Goal: Check status: Check status

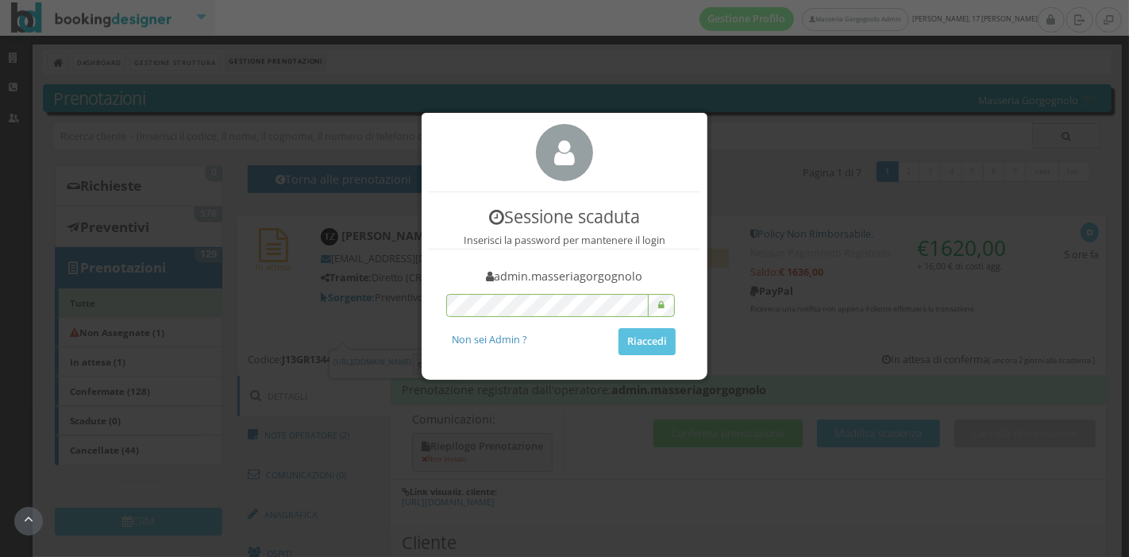
click at [505, 0] on html "Gestione Profilo Masseria Gorgognolo Admin domenica, 17 agosto Strutture CRM Ut…" at bounding box center [564, 278] width 1129 height 557
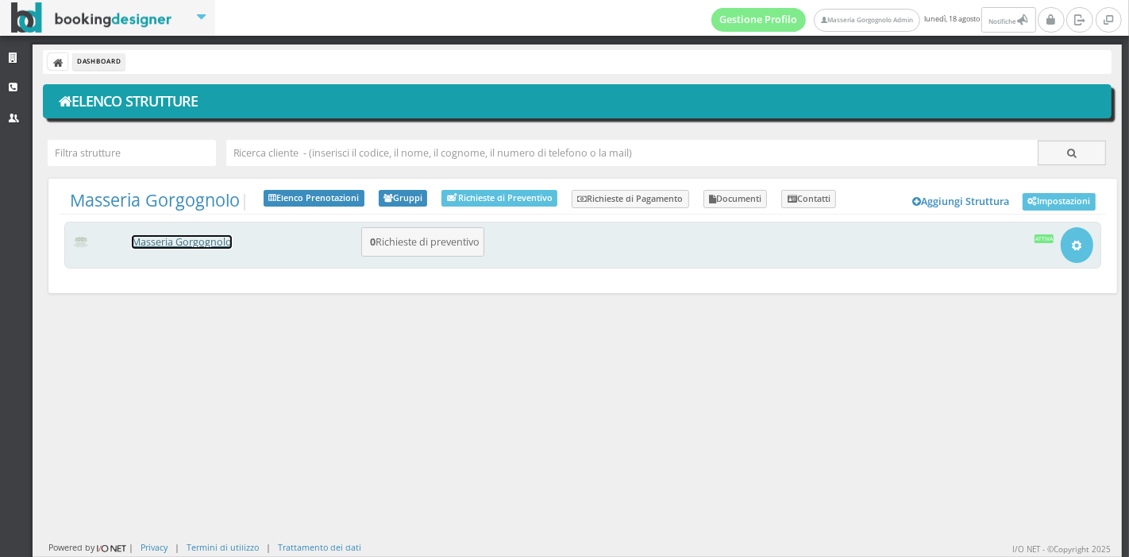
click at [200, 244] on link "Masseria Gorgognolo" at bounding box center [182, 242] width 100 height 14
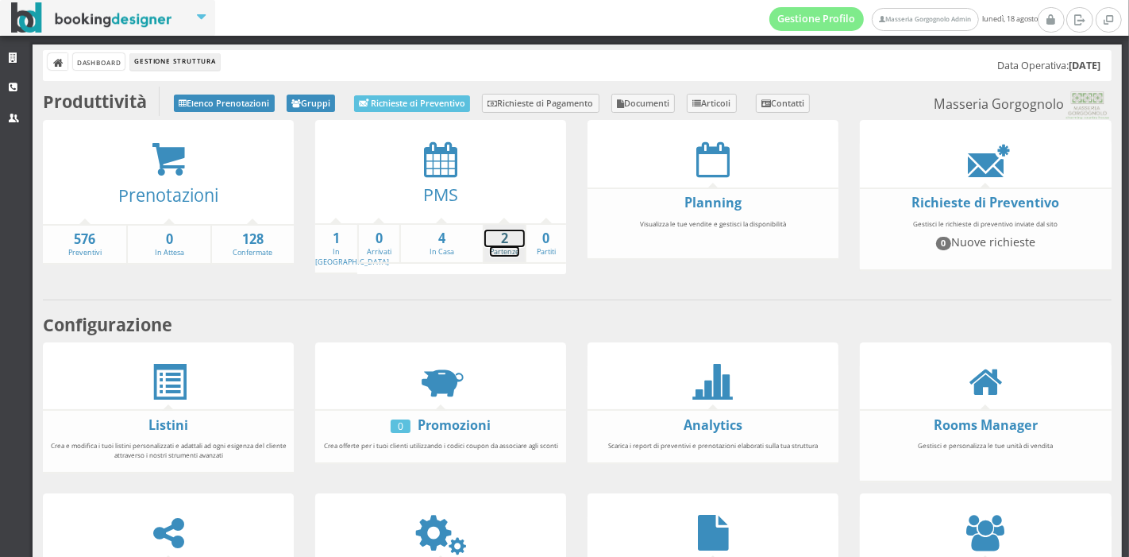
click at [504, 234] on strong "2" at bounding box center [505, 239] width 41 height 18
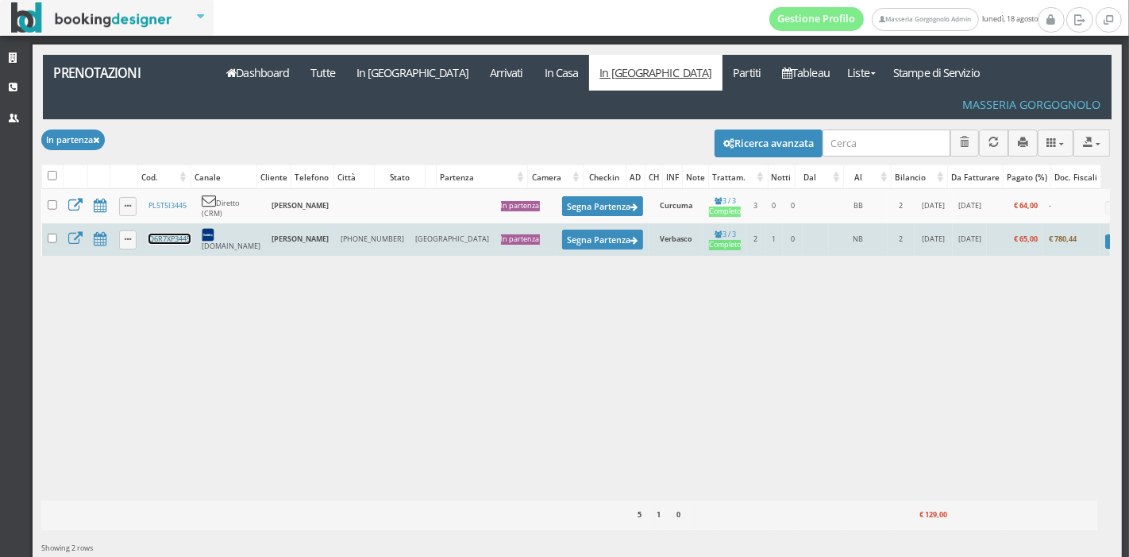
click at [172, 234] on link "Q6R7XP3445" at bounding box center [170, 239] width 42 height 10
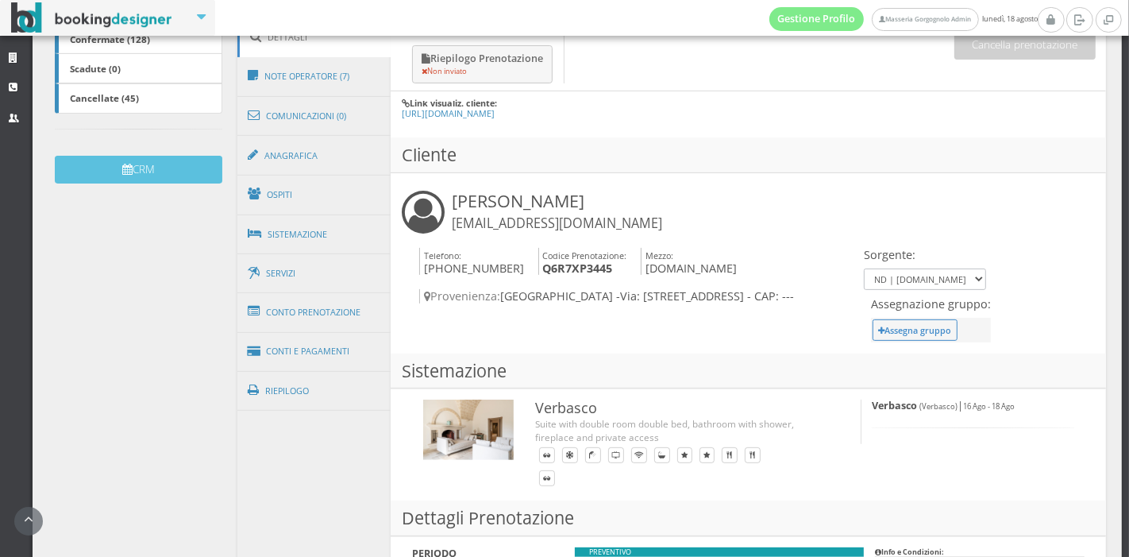
scroll to position [385, 0]
